Goal: Answer question/provide support

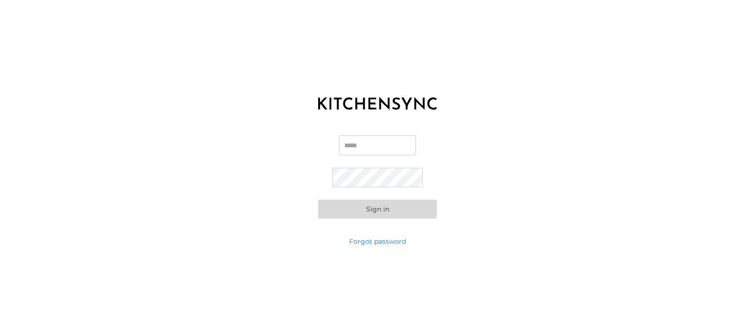
click at [360, 150] on input "Email" at bounding box center [377, 145] width 77 height 20
click at [351, 142] on input "Email" at bounding box center [377, 145] width 77 height 20
type input "**********"
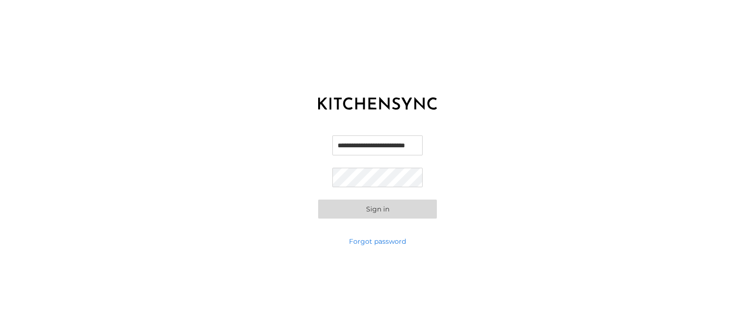
click at [318, 199] on button "Sign in" at bounding box center [377, 208] width 119 height 19
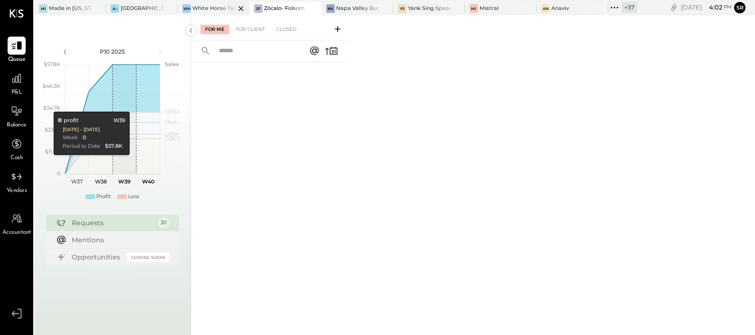
click at [214, 5] on div "White Horse Tavern" at bounding box center [213, 9] width 43 height 8
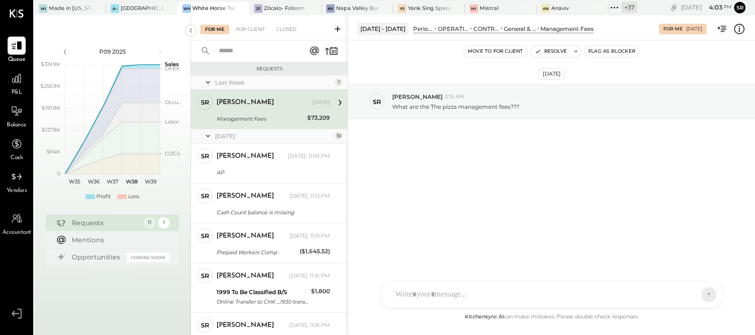
click at [451, 166] on div "[DATE] SR [PERSON_NAME] 2:19 AM What are the The pizza management fees???" at bounding box center [551, 127] width 407 height 126
click at [413, 136] on div "[DATE] SR [PERSON_NAME] 2:19 AM What are the The pizza management fees???" at bounding box center [551, 127] width 407 height 126
click at [410, 104] on p "What are the The pizza management fees???" at bounding box center [455, 107] width 127 height 8
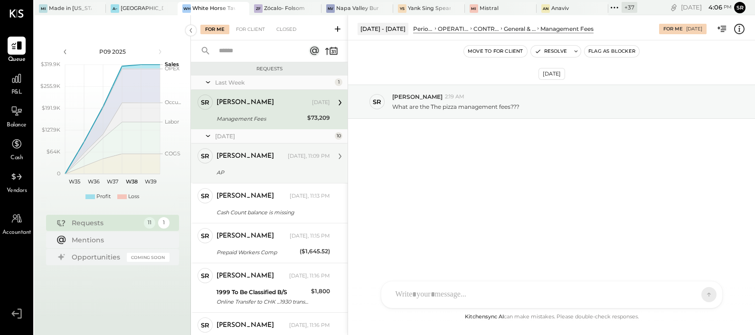
click at [272, 175] on div "AP" at bounding box center [271, 172] width 111 height 9
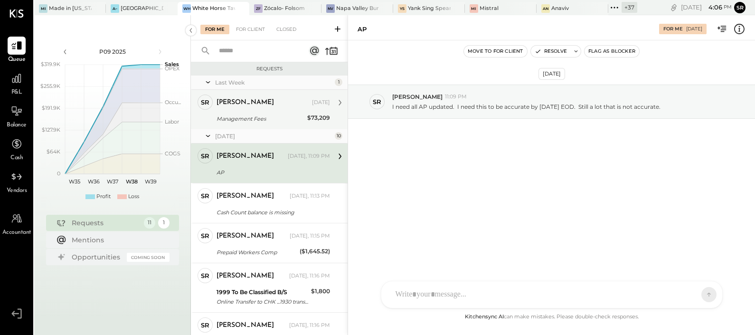
click at [256, 115] on div "Management Fees" at bounding box center [260, 118] width 88 height 9
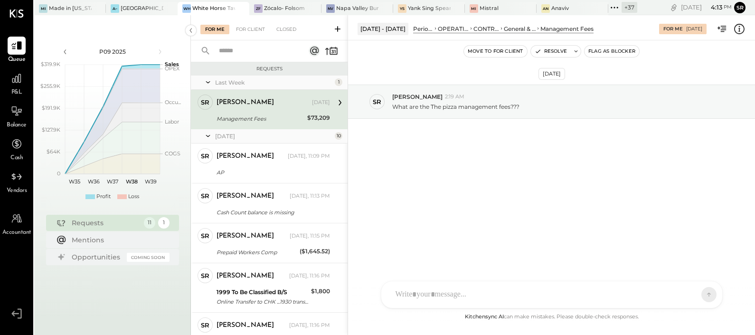
click at [504, 28] on icon at bounding box center [501, 28] width 5 height 9
click at [455, 141] on div "[DATE] SR [PERSON_NAME] 2:19 AM What are the The pizza management fees???" at bounding box center [551, 127] width 407 height 126
click at [494, 161] on div "[DATE] SR [PERSON_NAME] 2:19 AM What are the The pizza management fees???" at bounding box center [551, 127] width 407 height 126
click at [65, 9] on div "Made in [US_STATE] Pizza [GEOGRAPHIC_DATA]" at bounding box center [70, 9] width 43 height 8
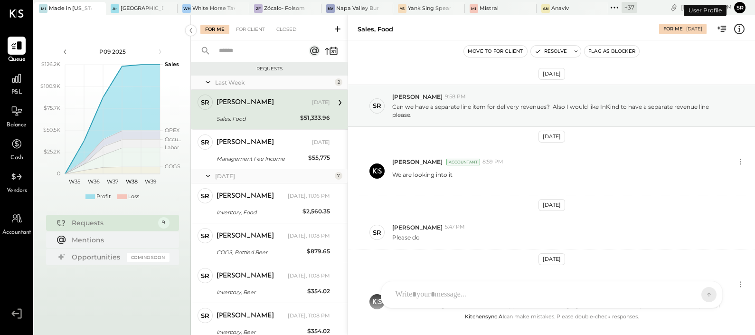
scroll to position [264, 0]
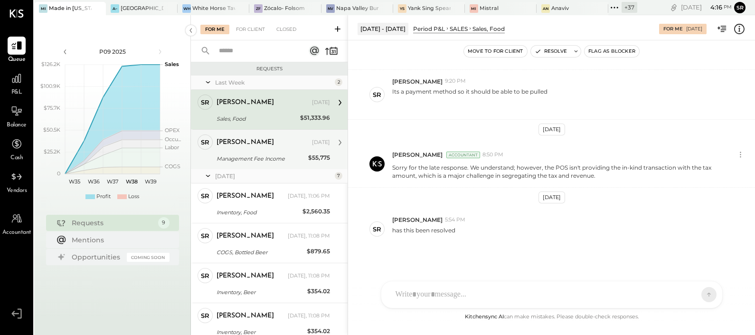
click at [271, 158] on div "Management Fee Income" at bounding box center [260, 158] width 89 height 9
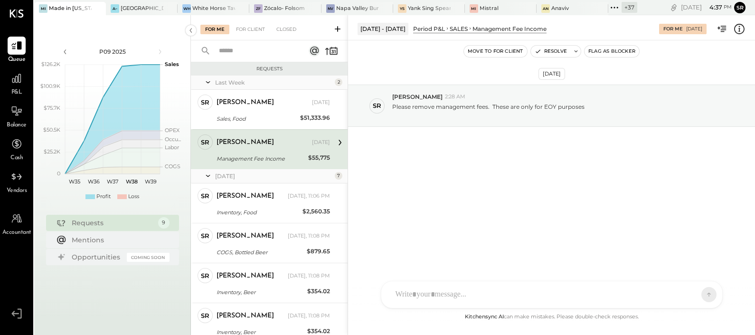
click at [505, 171] on div "[DATE] SR [PERSON_NAME] 2:28 AM Please remove management fees. These are only f…" at bounding box center [551, 131] width 407 height 134
